Goal: Navigation & Orientation: Find specific page/section

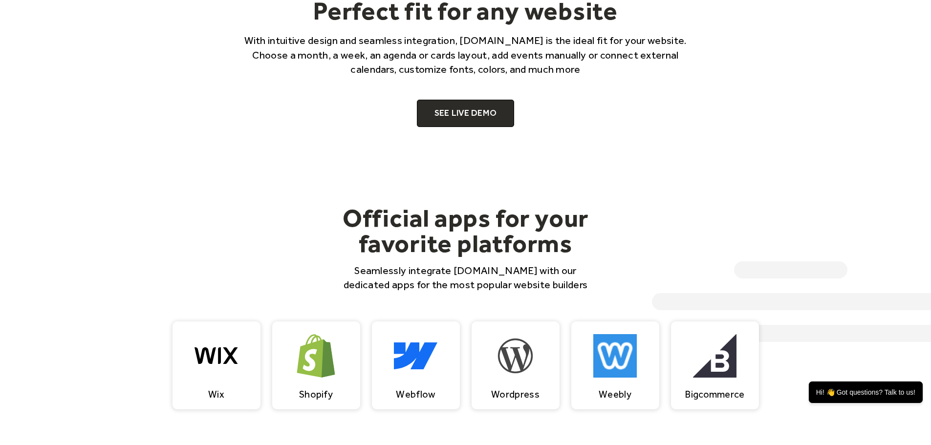
scroll to position [782, 0]
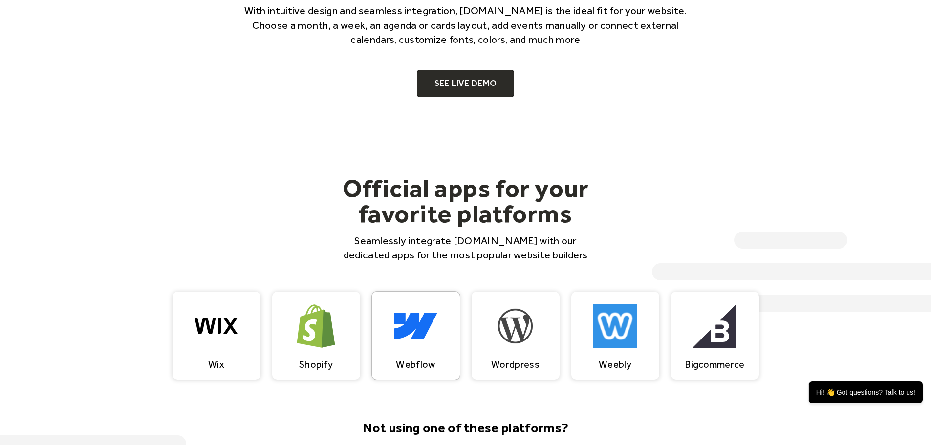
click at [418, 330] on img at bounding box center [416, 326] width 44 height 65
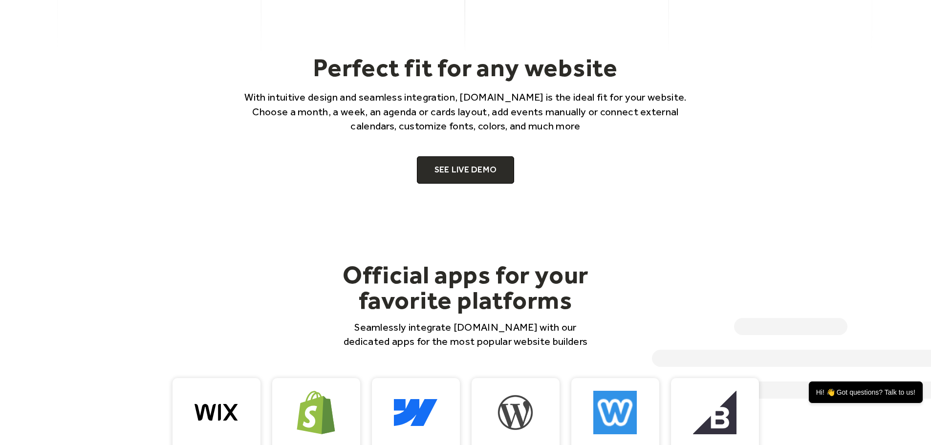
scroll to position [538, 0]
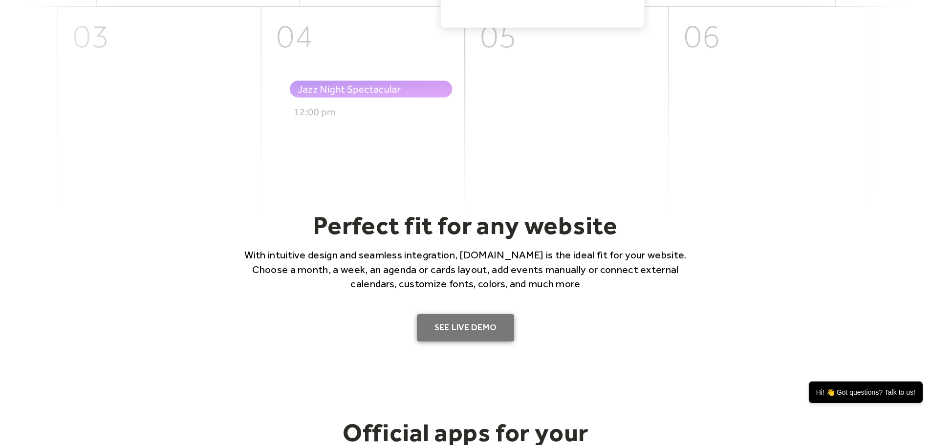
click at [474, 324] on link "SEE LIVE DEMO" at bounding box center [466, 327] width 98 height 27
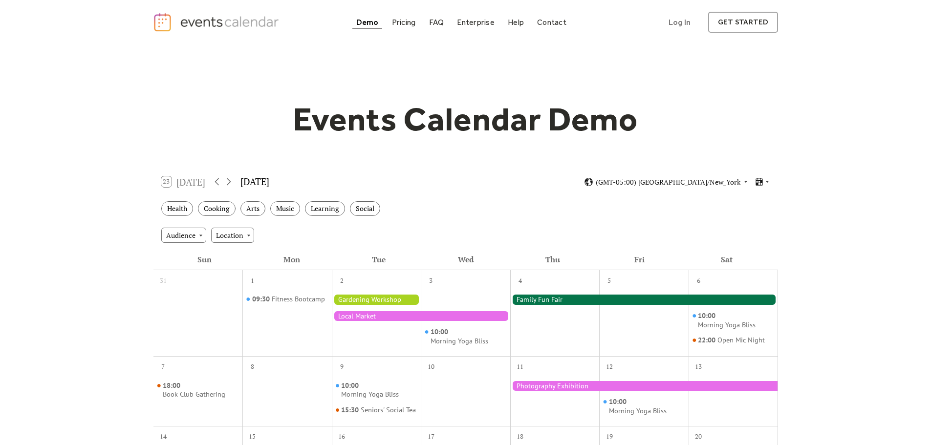
click at [367, 22] on div "Demo" at bounding box center [367, 22] width 22 height 5
click at [184, 210] on div "Health" at bounding box center [177, 208] width 32 height 15
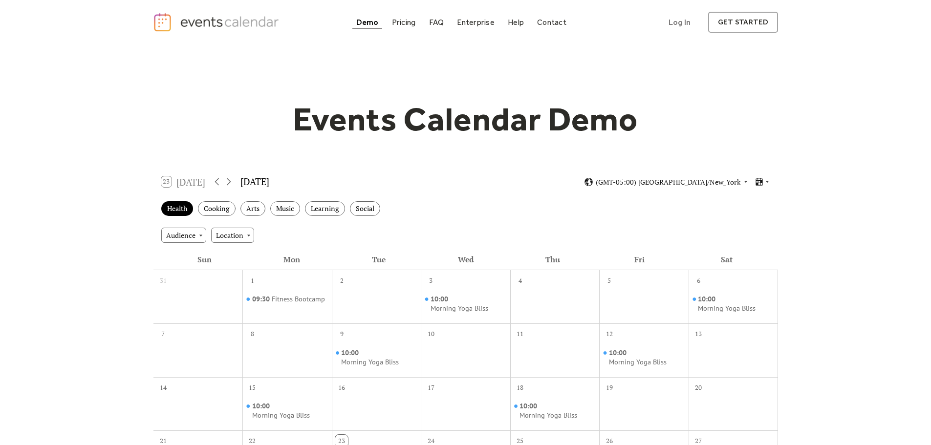
click at [196, 182] on div "23 Today" at bounding box center [183, 181] width 44 height 11
click at [438, 23] on div "FAQ" at bounding box center [436, 22] width 15 height 5
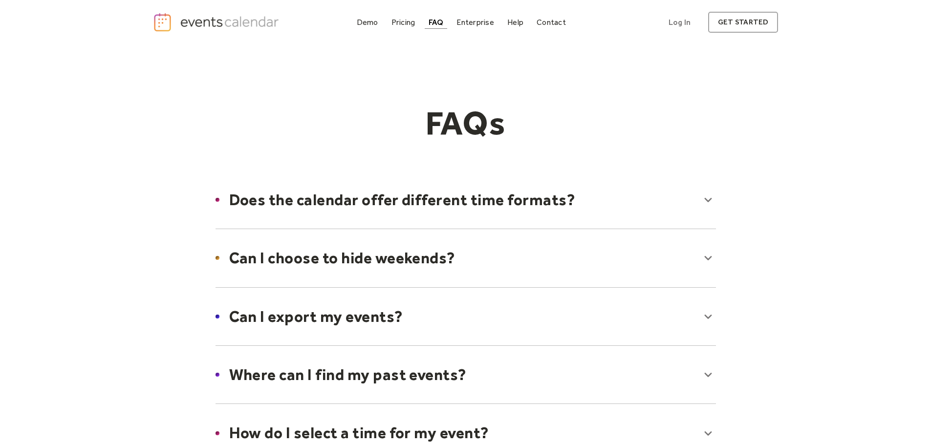
click at [443, 262] on div at bounding box center [466, 258] width 520 height 60
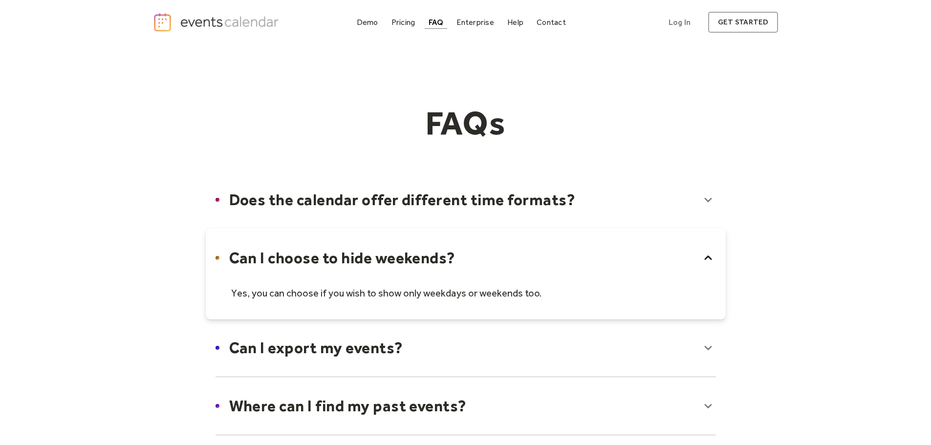
click at [443, 262] on div at bounding box center [466, 273] width 520 height 91
